Goal: Information Seeking & Learning: Check status

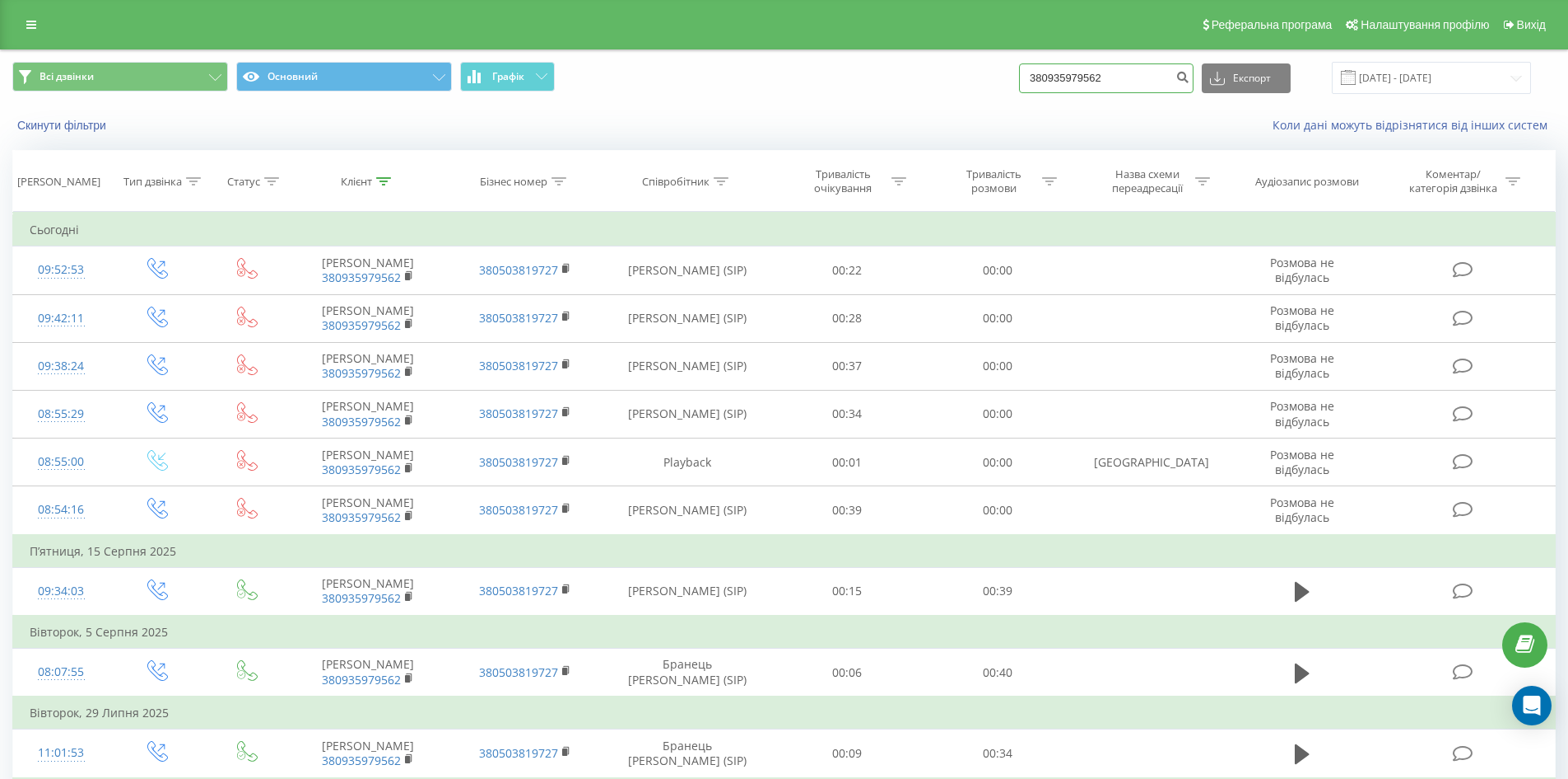
drag, startPoint x: 1073, startPoint y: 74, endPoint x: 909, endPoint y: 75, distance: 164.0
click at [918, 78] on div "Всі дзвінки Основний Графік 380935979562 Експорт .csv .xls .xlsx 19.05.2025 - 1…" at bounding box center [784, 77] width 1544 height 32
paste input "668503339"
type input "380668503339"
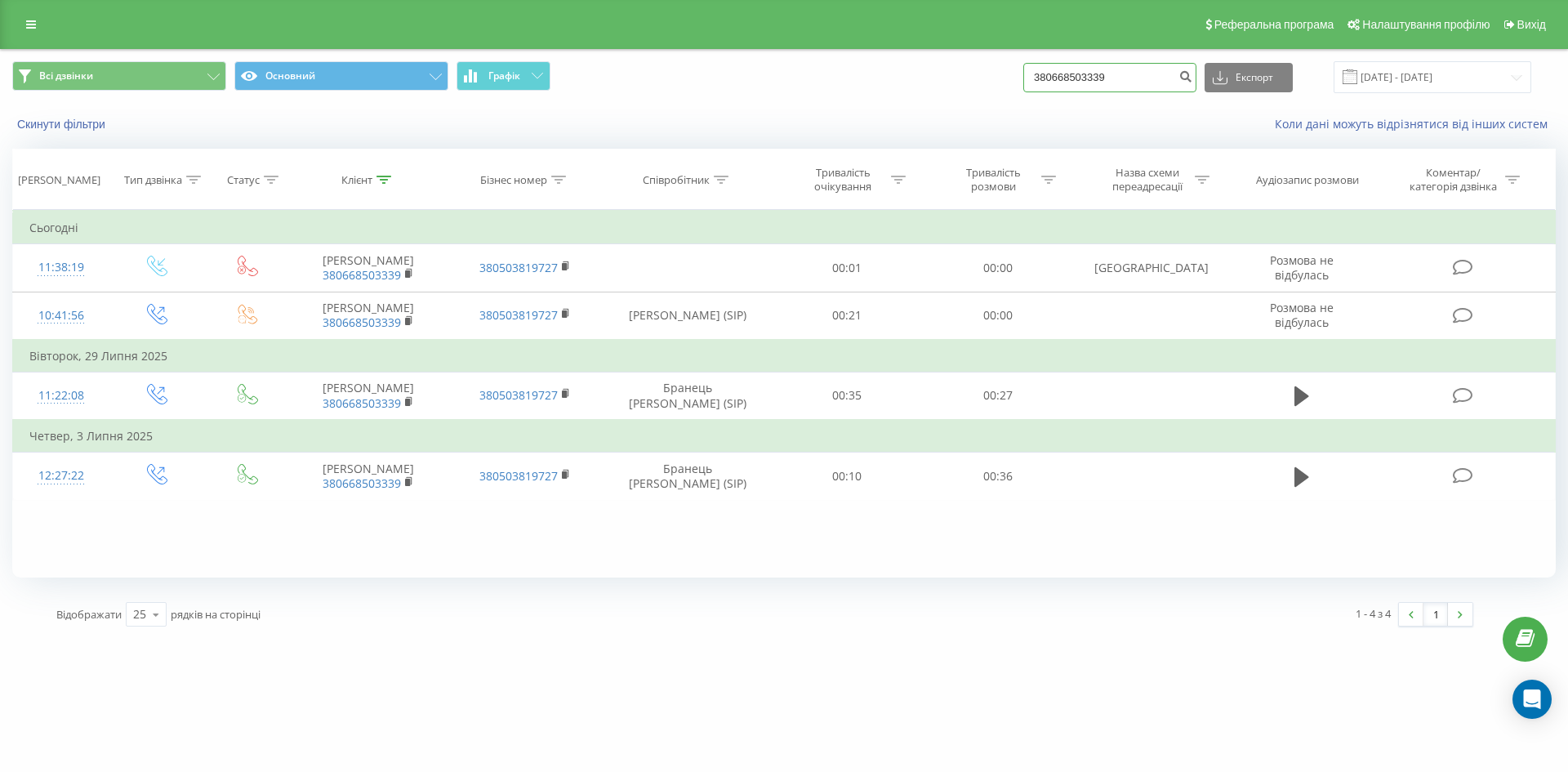
drag, startPoint x: 1051, startPoint y: 84, endPoint x: 935, endPoint y: 94, distance: 116.4
click at [953, 94] on div "Всі дзвінки Основний Графік 380668503339 Експорт .csv .xls .xlsx 19.05.2025 - 1…" at bounding box center [784, 78] width 1566 height 55
click at [1145, 75] on input "380668503339" at bounding box center [1110, 78] width 173 height 30
drag, startPoint x: 1145, startPoint y: 75, endPoint x: 816, endPoint y: 54, distance: 329.7
click at [816, 54] on div "Всі дзвінки Основний Графік 380668503339 Експорт .csv .xls .xlsx 19.05.2025 - 1…" at bounding box center [784, 78] width 1566 height 55
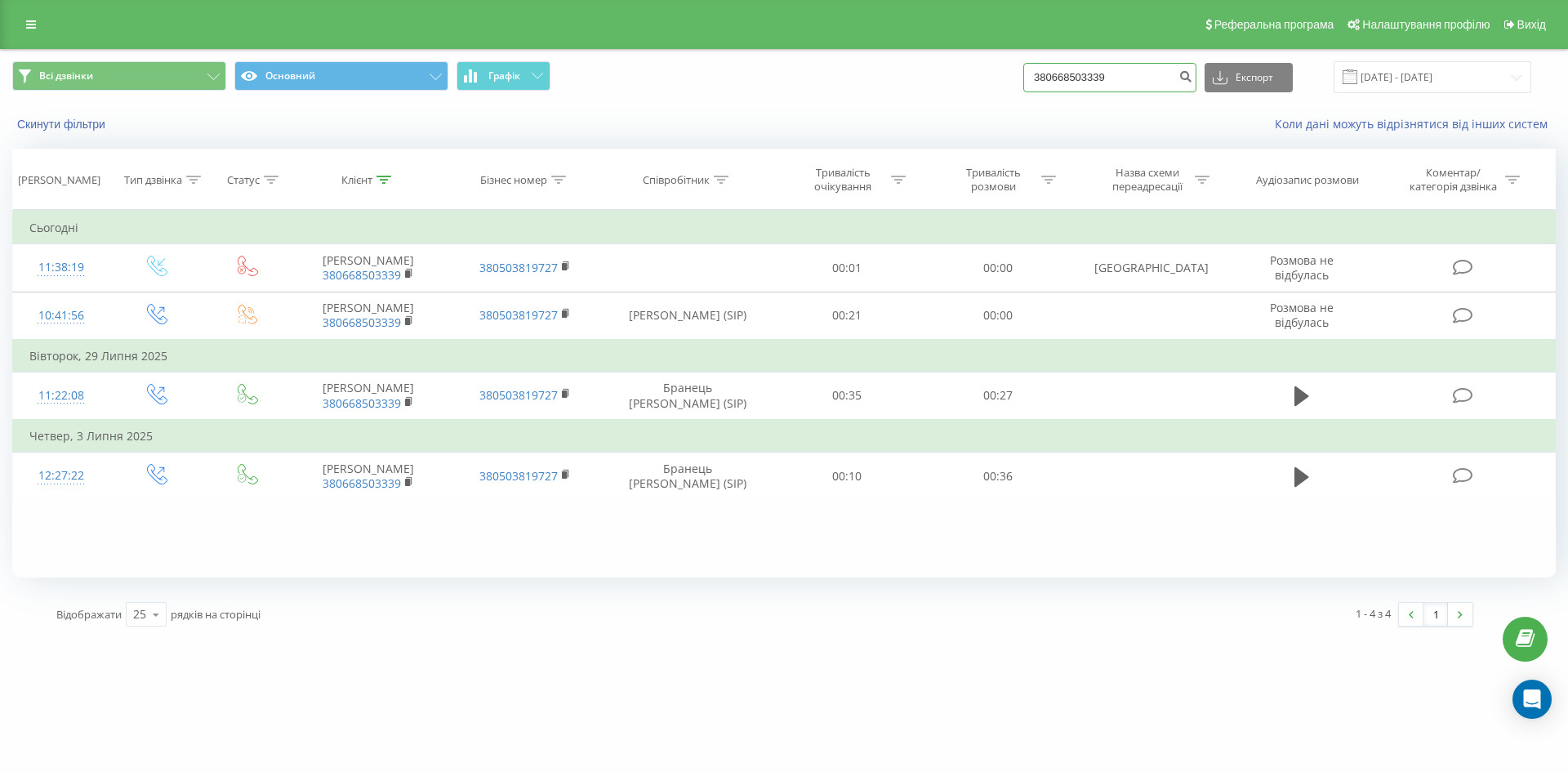
paste input "98084880"
type input "380980848809"
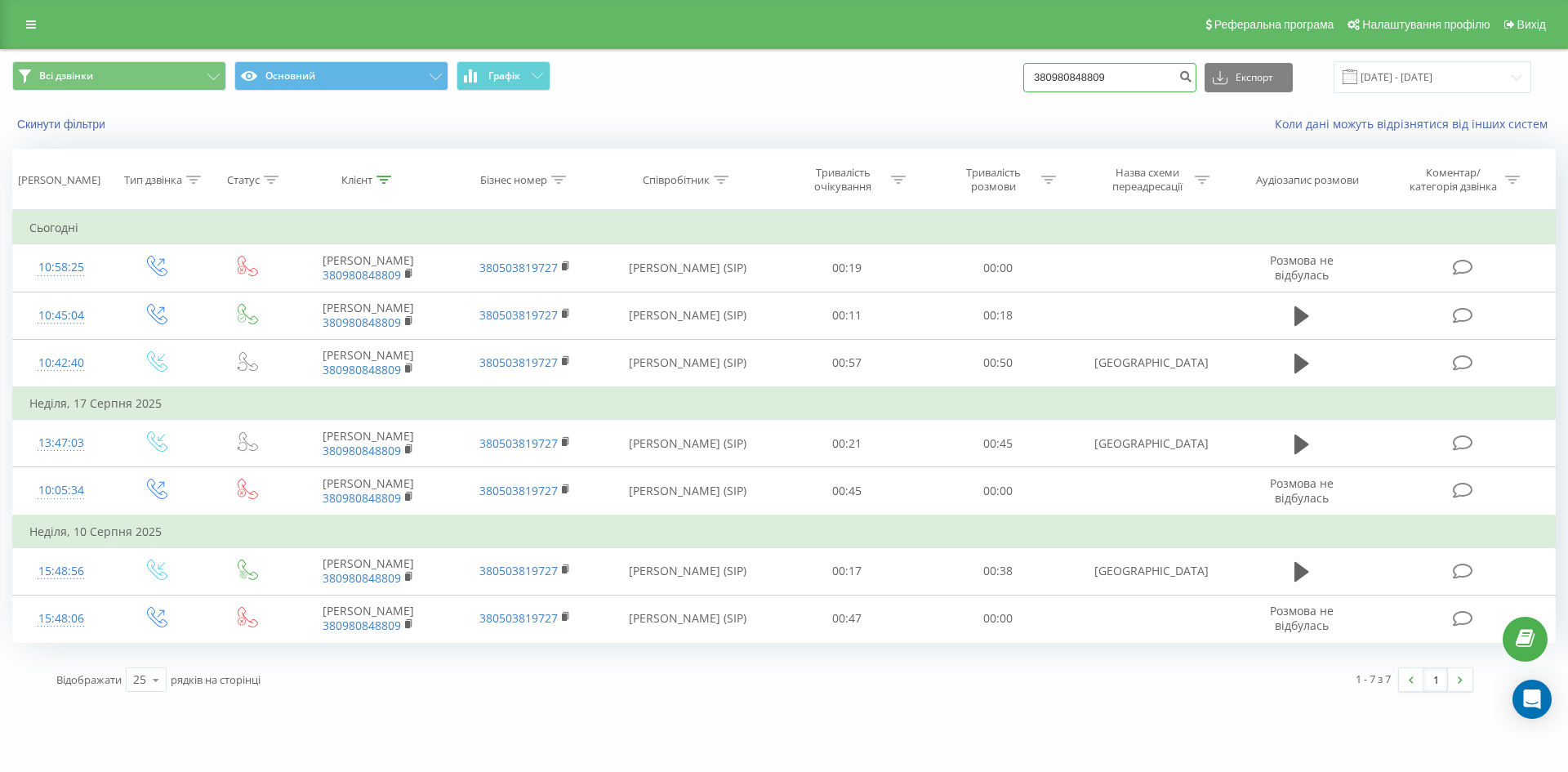
drag, startPoint x: 983, startPoint y: 75, endPoint x: 947, endPoint y: 82, distance: 36.7
click at [952, 81] on div "Всі дзвінки Основний Графік 380980848809 Експорт .csv .xls .xlsx 19.05.2025 - 1…" at bounding box center [783, 77] width 1543 height 31
paste input "66850333"
type input "380668503339"
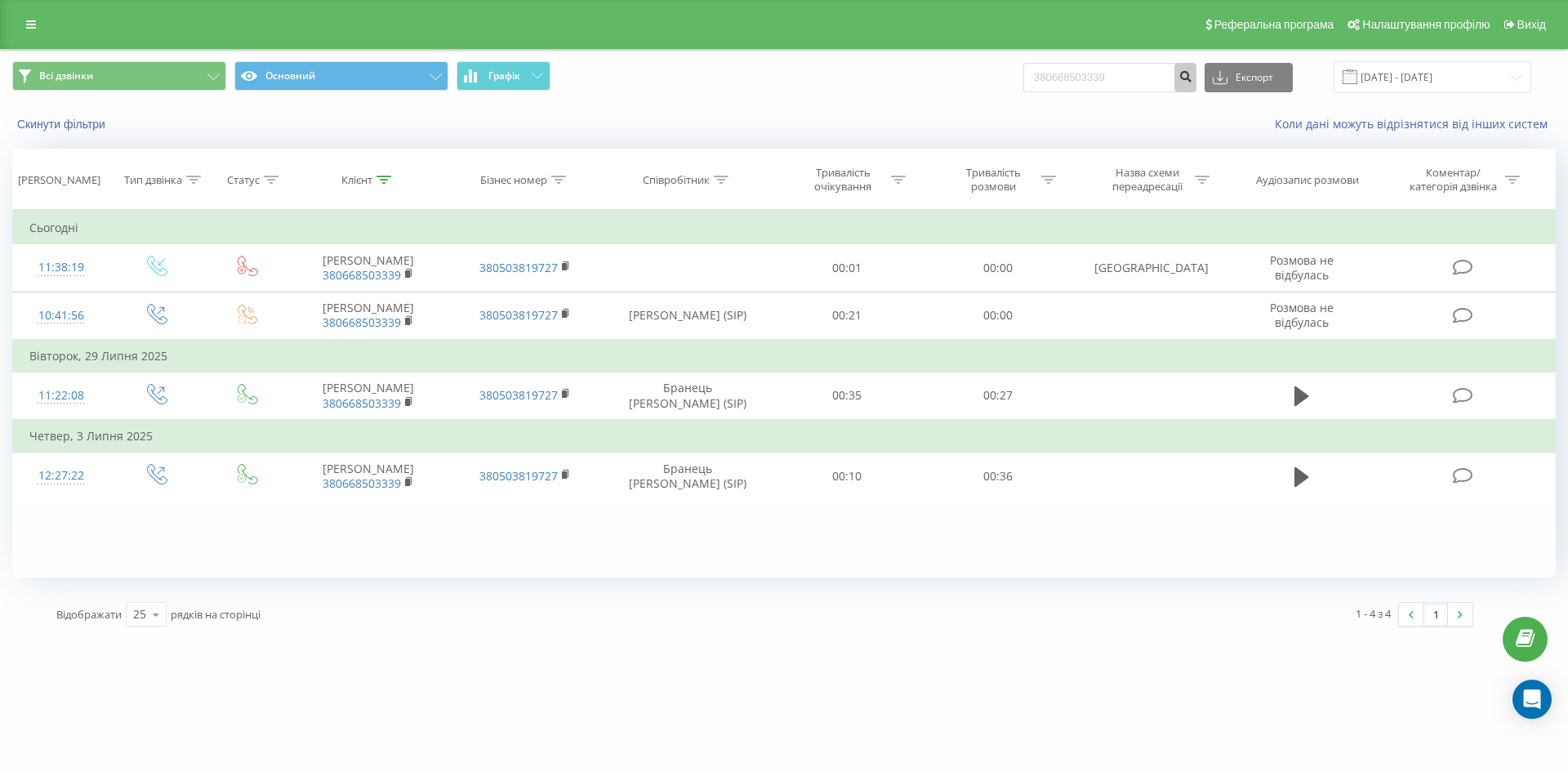
drag, startPoint x: 1193, startPoint y: 88, endPoint x: 1166, endPoint y: 78, distance: 28.8
click at [1167, 81] on form "380668503339" at bounding box center [1110, 78] width 173 height 30
drag, startPoint x: 1166, startPoint y: 78, endPoint x: 641, endPoint y: 0, distance: 530.8
click at [667, 22] on div "Реферальна програма Налаштування профілю Вихід Всі дзвінки Основний Графік 3806…" at bounding box center [784, 319] width 1568 height 638
paste input "79297611"
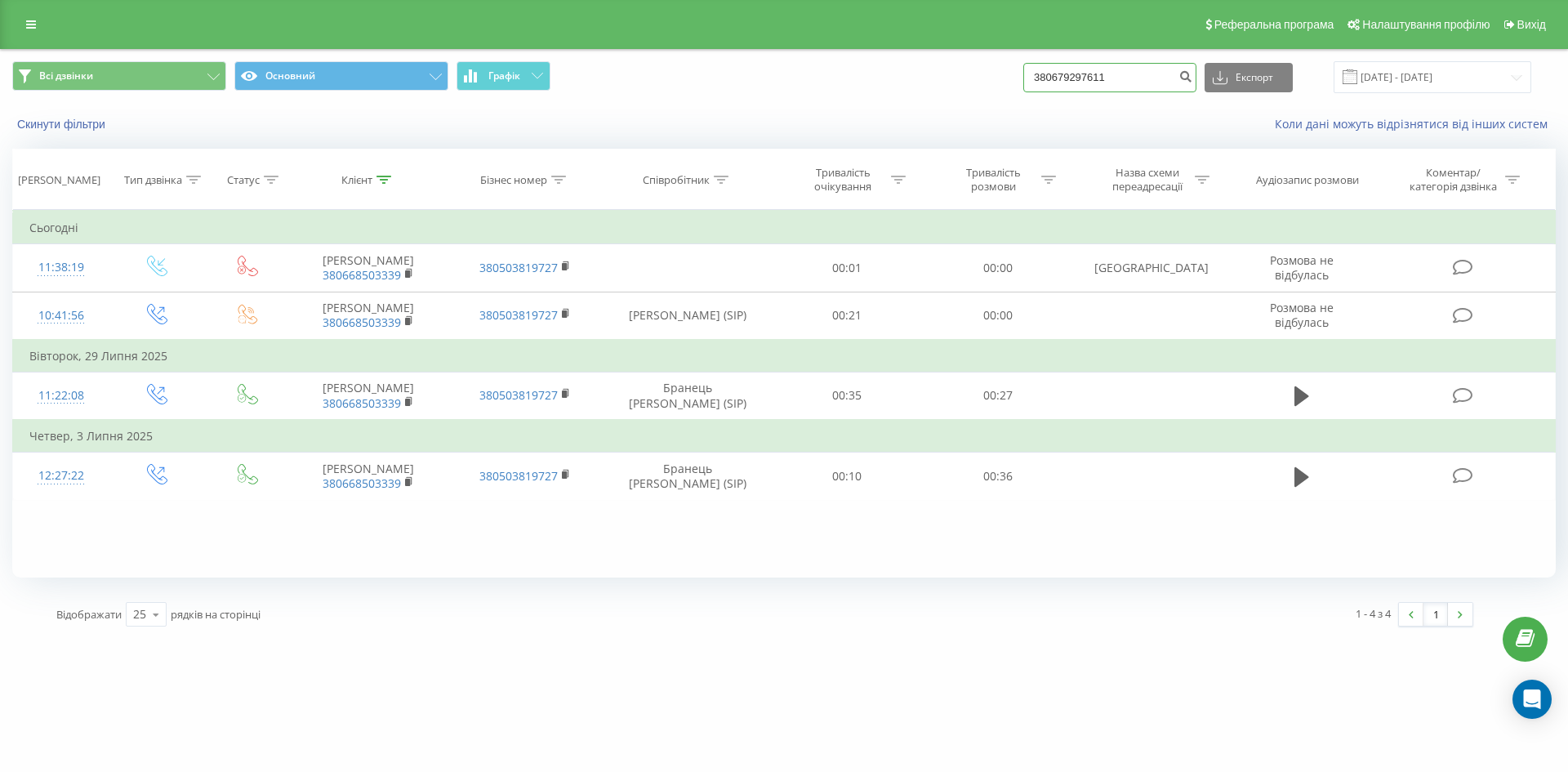
type input "380679297611"
